Goal: Information Seeking & Learning: Learn about a topic

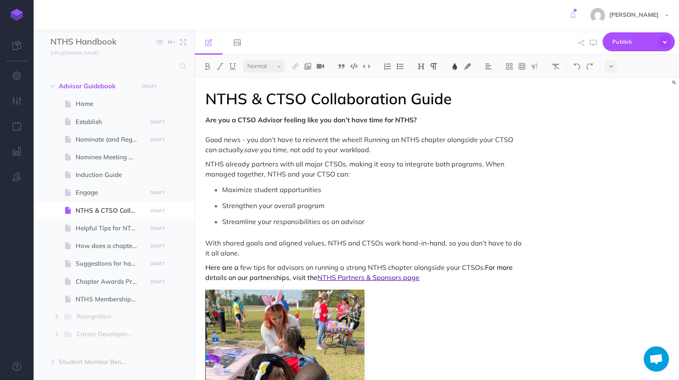
select select "null"
click at [86, 121] on span "Establish" at bounding box center [110, 122] width 68 height 10
select select "null"
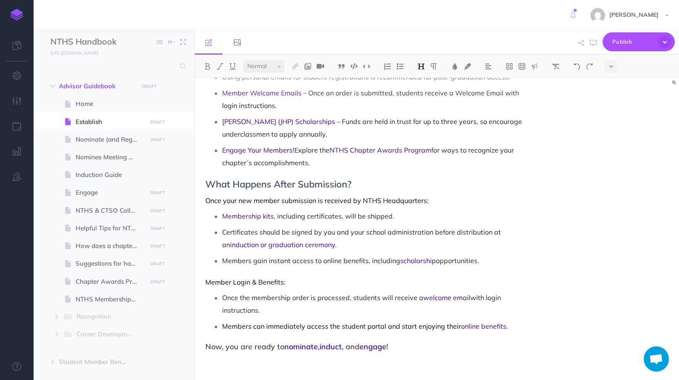
scroll to position [854, 0]
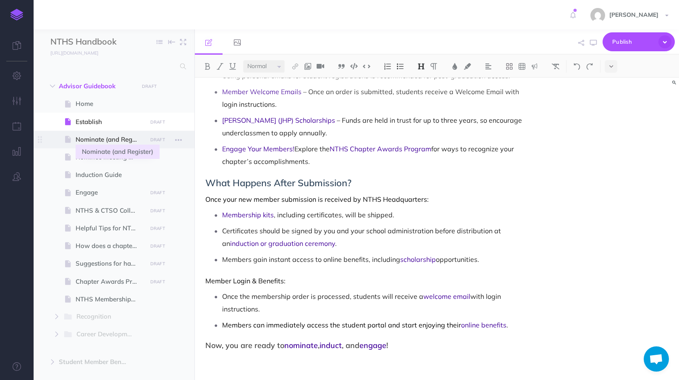
click at [107, 139] on span "Nominate (and Register)" at bounding box center [110, 139] width 68 height 10
select select "null"
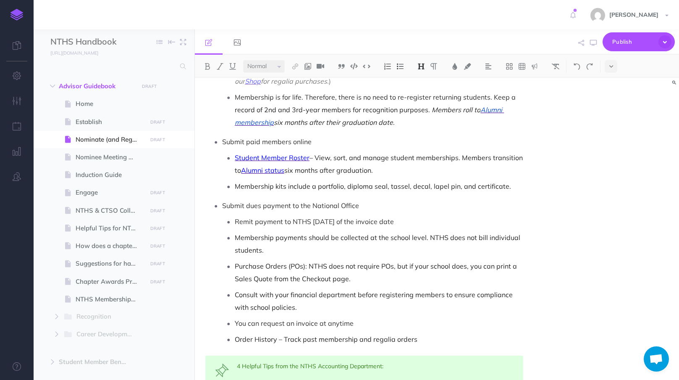
scroll to position [712, 0]
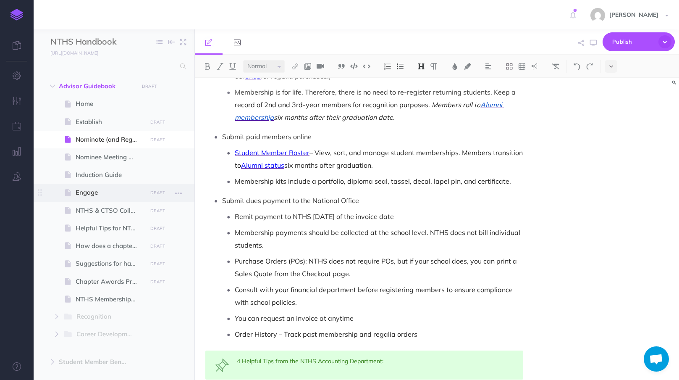
click at [78, 186] on span at bounding box center [114, 193] width 161 height 18
select select "null"
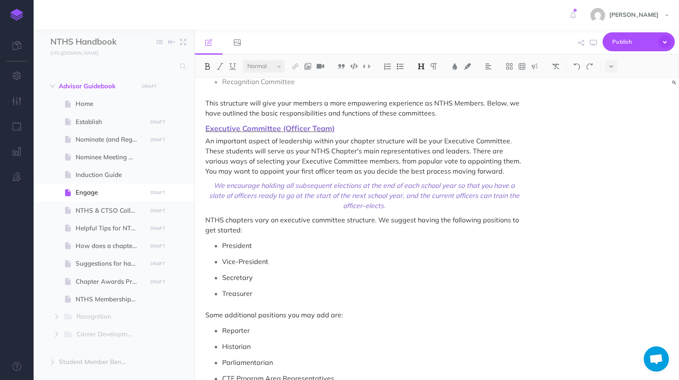
scroll to position [632, 0]
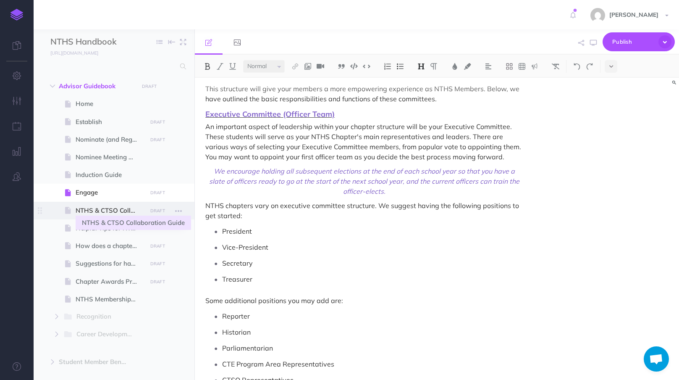
click at [90, 208] on span "NTHS & CTSO Collaboration Guide" at bounding box center [110, 210] width 68 height 10
select select "null"
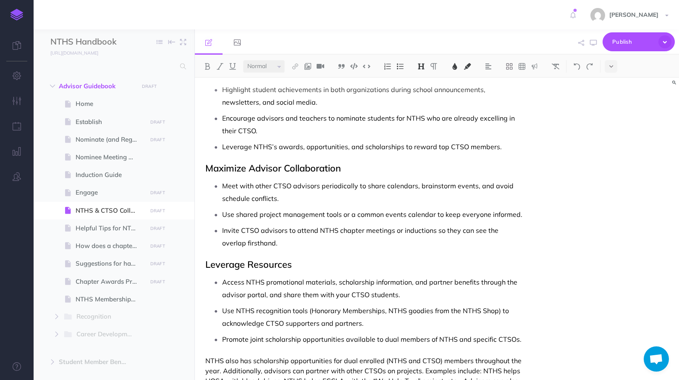
scroll to position [836, 0]
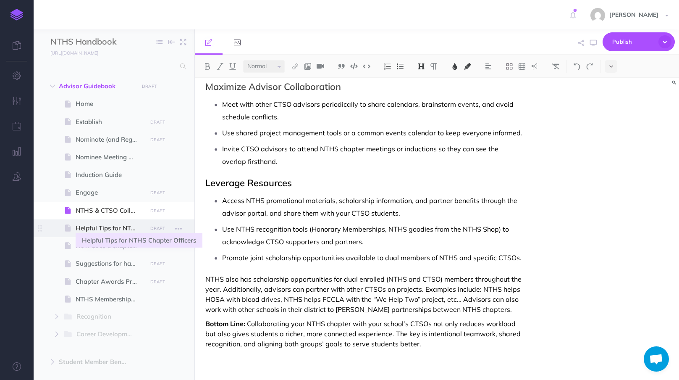
click at [100, 231] on span "Helpful Tips for NTHS Chapter Officers" at bounding box center [110, 228] width 68 height 10
select select "null"
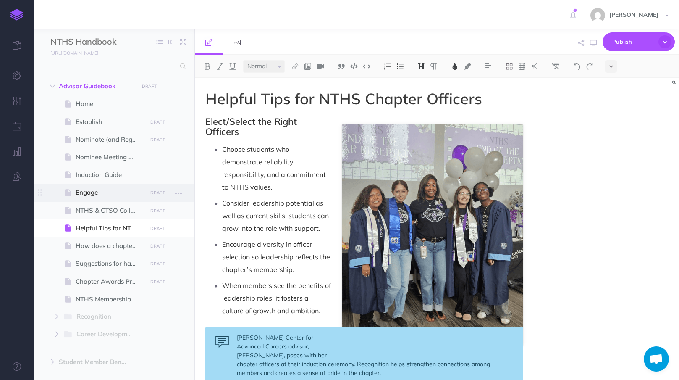
click at [95, 195] on span "Engage" at bounding box center [110, 192] width 68 height 10
select select "null"
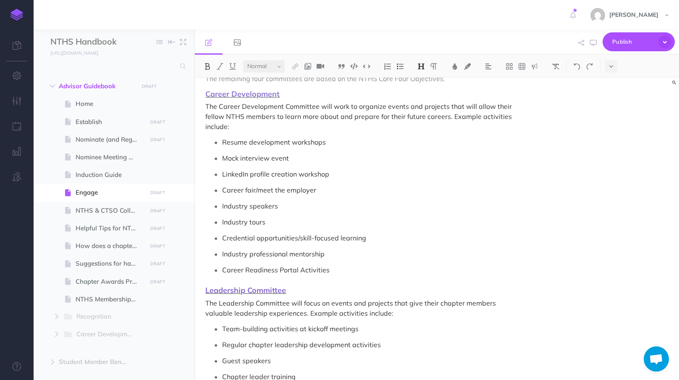
scroll to position [1012, 0]
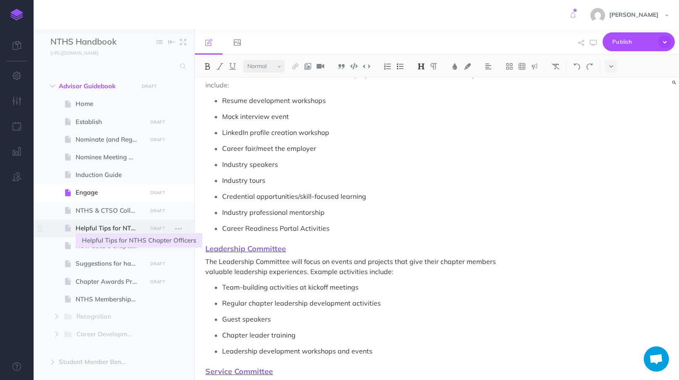
click at [89, 228] on span "Helpful Tips for NTHS Chapter Officers" at bounding box center [110, 228] width 68 height 10
select select "null"
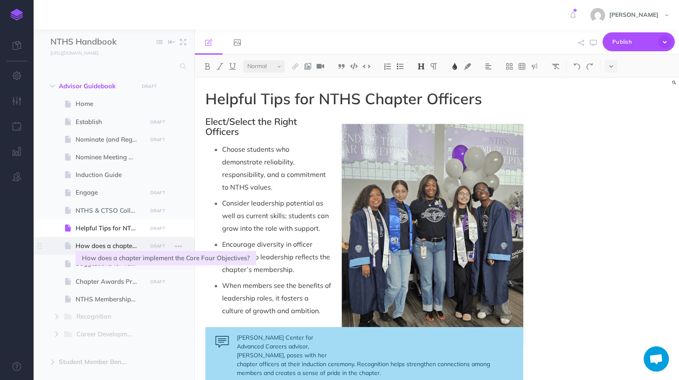
click at [93, 246] on span "How does a chapter implement the Core Four Objectives?" at bounding box center [110, 246] width 68 height 10
select select "null"
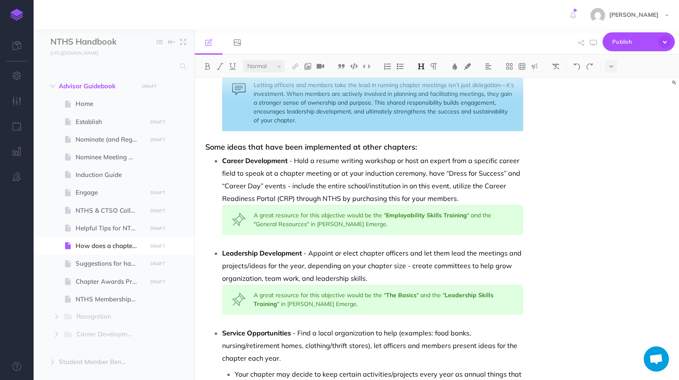
scroll to position [315, 0]
click at [102, 262] on span "Suggestions for having a Successful Chapter" at bounding box center [110, 263] width 68 height 10
select select "null"
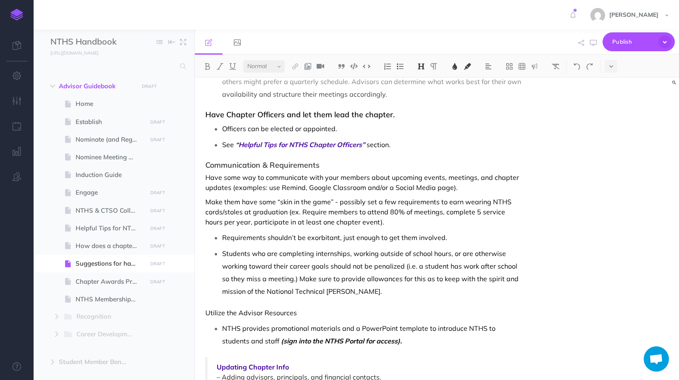
scroll to position [527, 0]
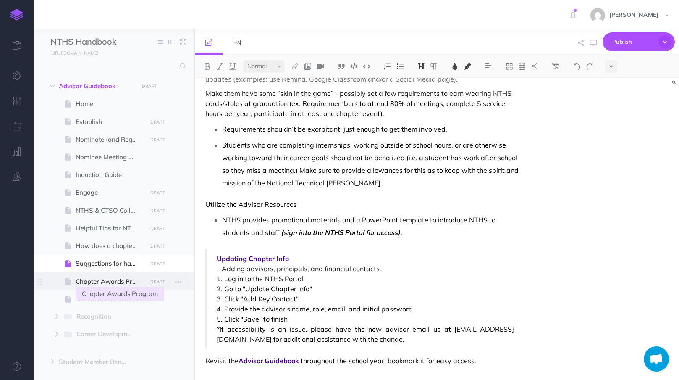
click at [82, 282] on span "Chapter Awards Program" at bounding box center [110, 281] width 68 height 10
select select "null"
